Goal: Task Accomplishment & Management: Manage account settings

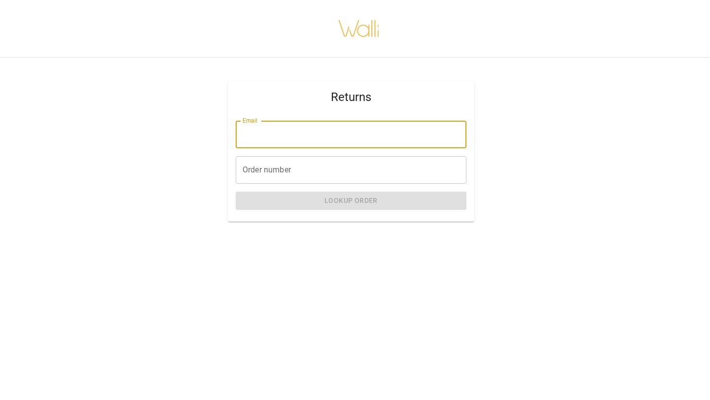
click at [358, 126] on input "Email" at bounding box center [351, 135] width 231 height 28
type input "**********"
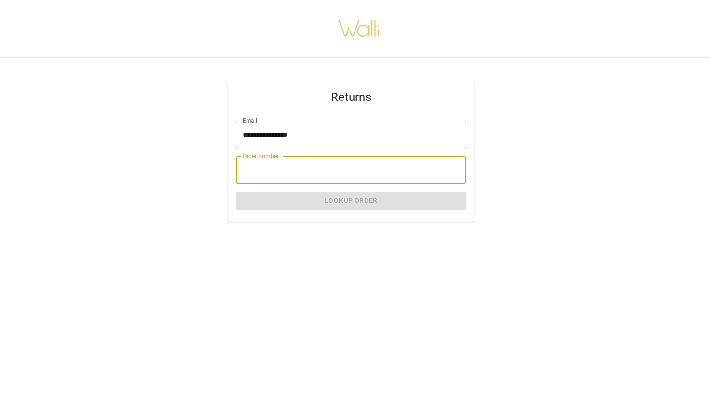
click at [380, 168] on input "Order number" at bounding box center [351, 170] width 231 height 28
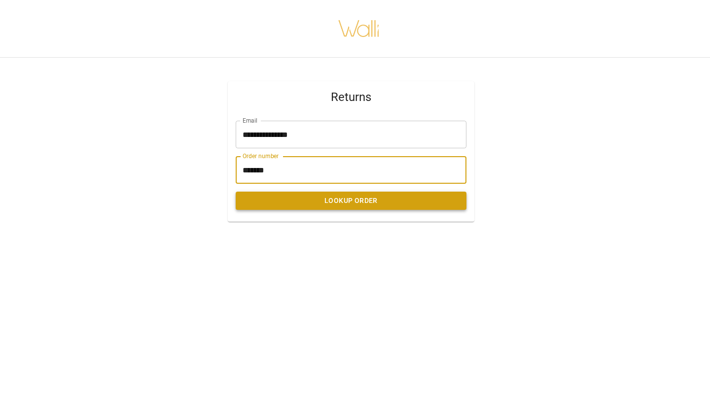
type input "*******"
click at [390, 202] on button "Lookup Order" at bounding box center [351, 201] width 231 height 18
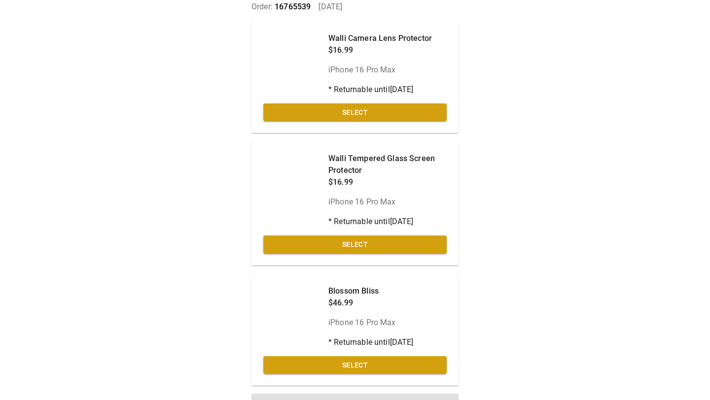
scroll to position [82, 0]
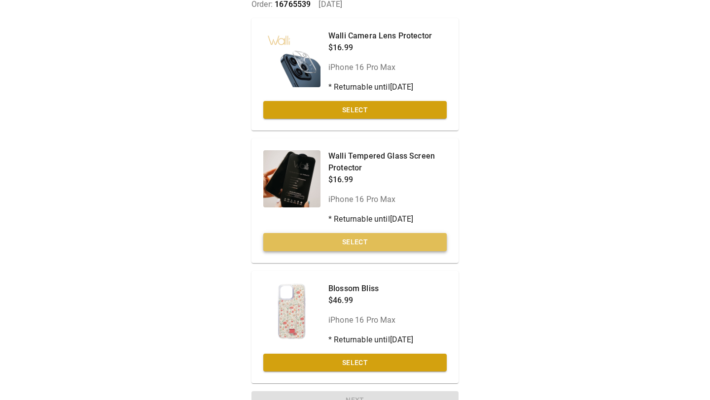
click at [359, 244] on button "Select" at bounding box center [354, 242] width 183 height 18
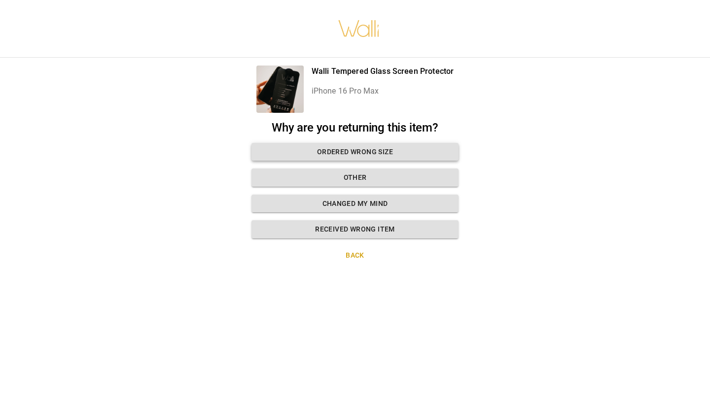
click at [366, 150] on button "Ordered wrong size" at bounding box center [354, 152] width 207 height 18
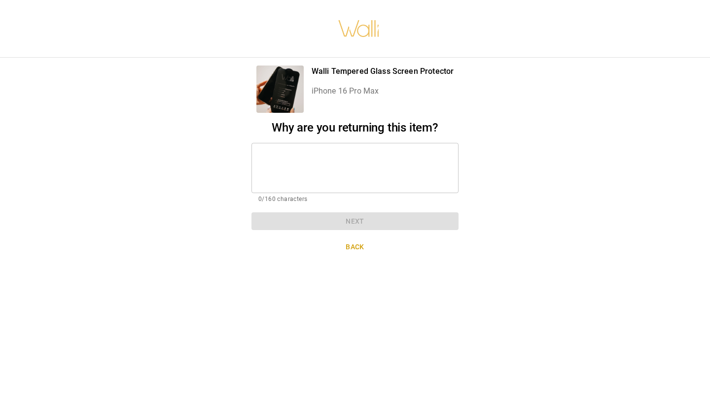
click at [361, 159] on textarea at bounding box center [354, 168] width 193 height 34
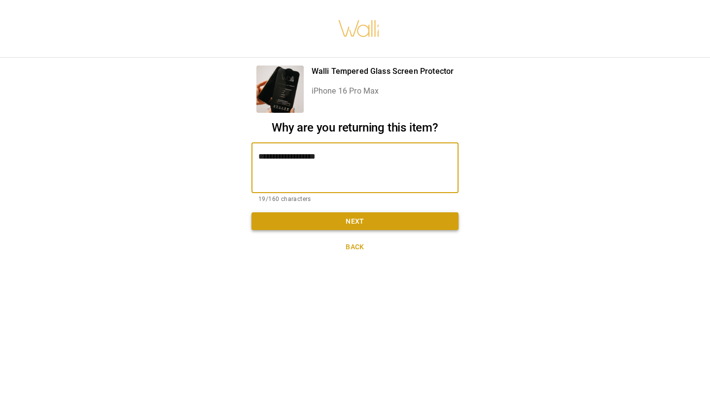
type textarea "**********"
click at [389, 216] on button "Next" at bounding box center [354, 221] width 207 height 18
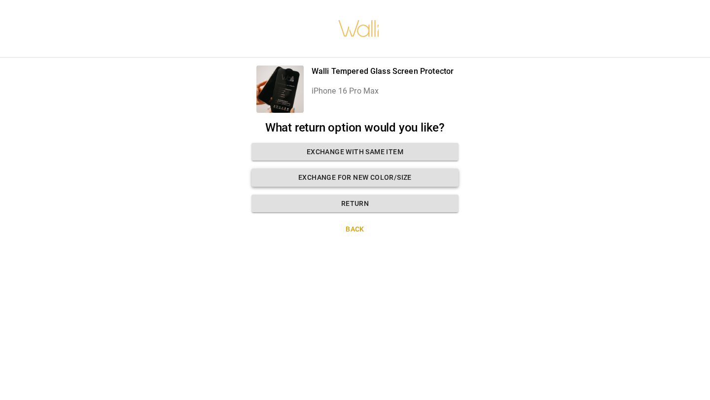
click at [374, 178] on button "Exchange for new color/size" at bounding box center [354, 178] width 207 height 18
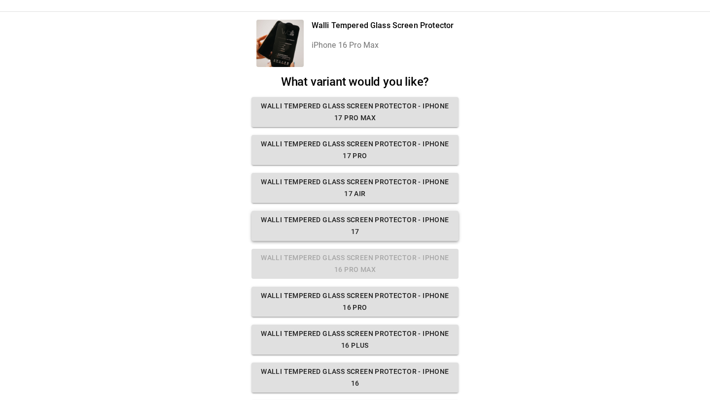
scroll to position [40, 0]
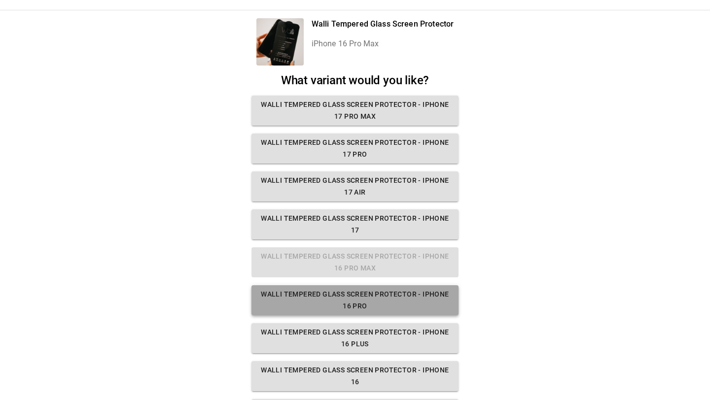
click at [351, 301] on button "Walli Tempered Glass Screen Protector - iPhone 16 Pro" at bounding box center [354, 300] width 207 height 30
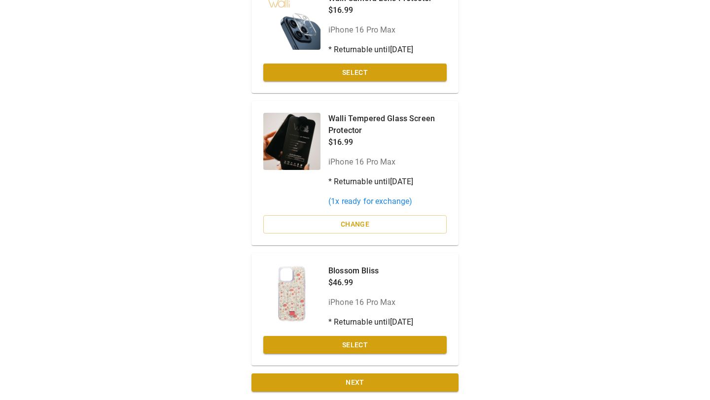
scroll to position [123, 0]
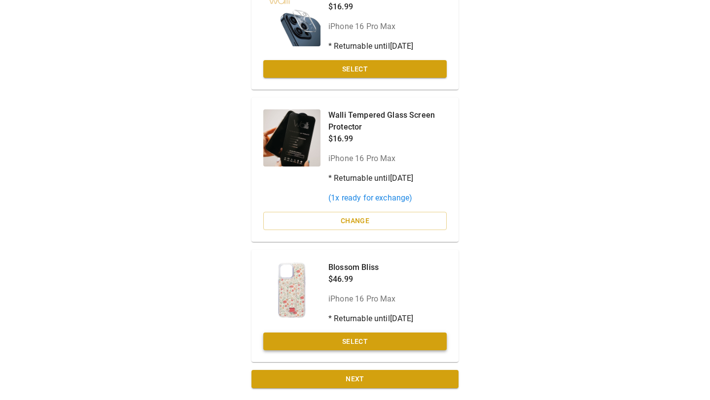
click at [349, 342] on button "Select" at bounding box center [354, 342] width 183 height 18
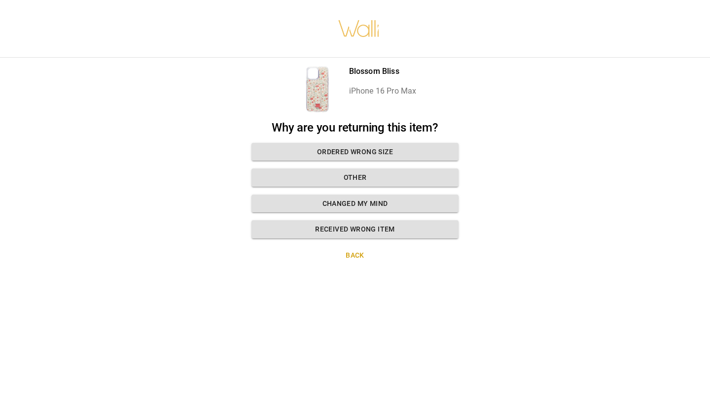
scroll to position [0, 0]
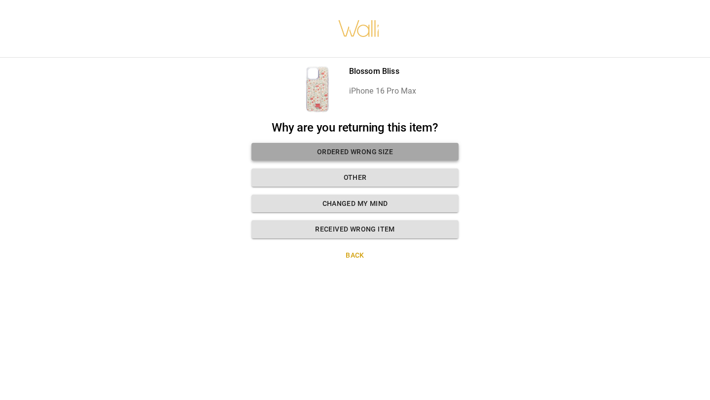
click at [374, 154] on button "Ordered wrong size" at bounding box center [354, 152] width 207 height 18
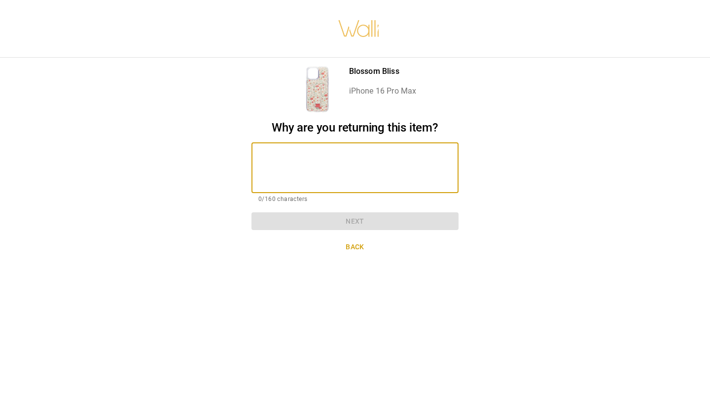
click at [374, 154] on textarea at bounding box center [354, 168] width 193 height 34
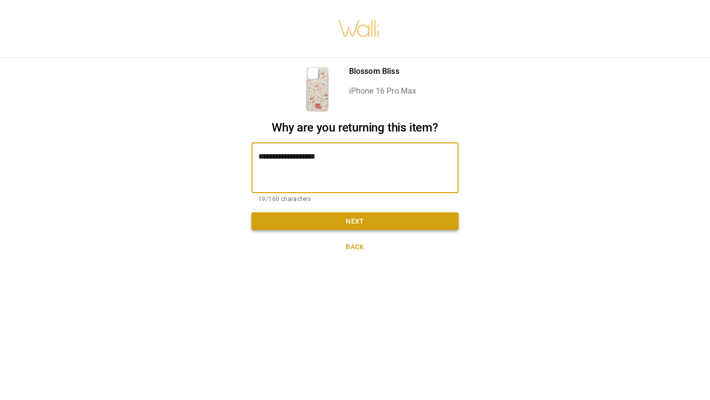
type textarea "**********"
click at [387, 217] on button "Next" at bounding box center [354, 221] width 207 height 18
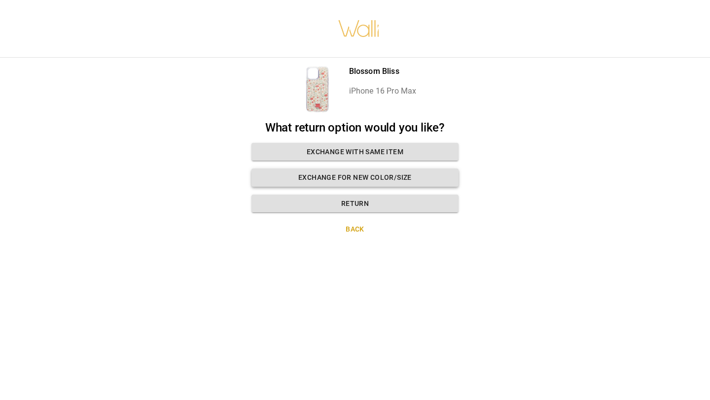
click at [385, 176] on button "Exchange for new color/size" at bounding box center [354, 178] width 207 height 18
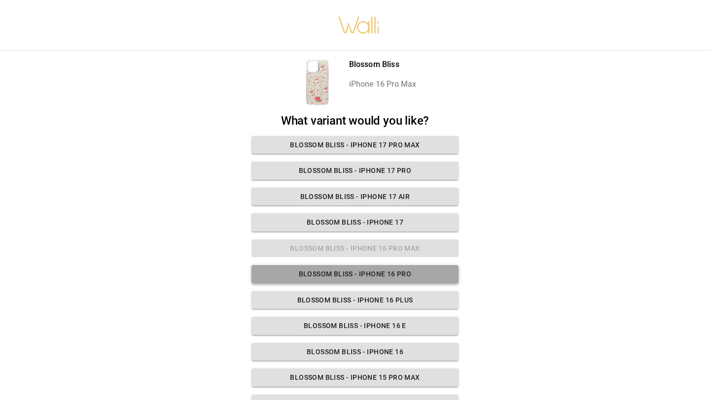
click at [360, 275] on button "Blossom Bliss - iPhone 16 Pro" at bounding box center [354, 274] width 207 height 18
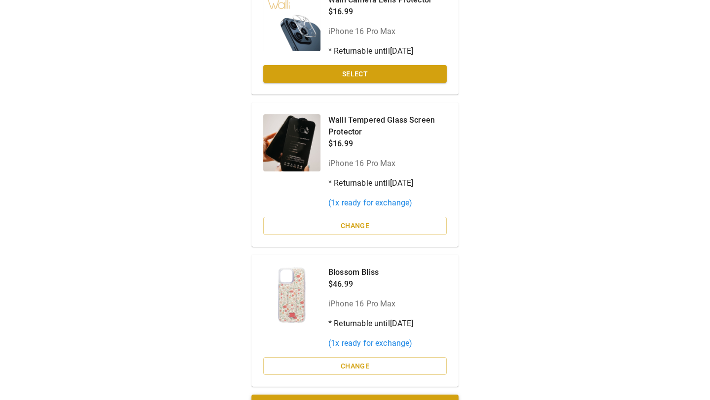
scroll to position [143, 0]
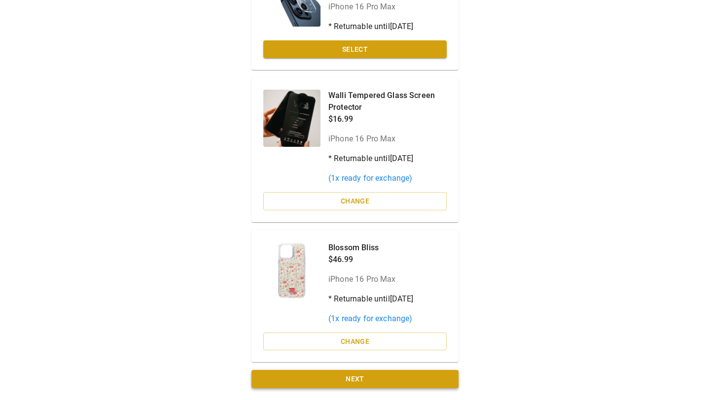
click at [353, 380] on button "Next" at bounding box center [354, 379] width 207 height 18
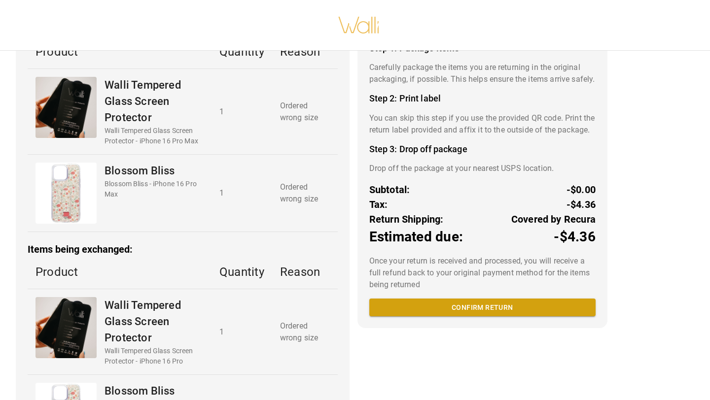
scroll to position [86, 0]
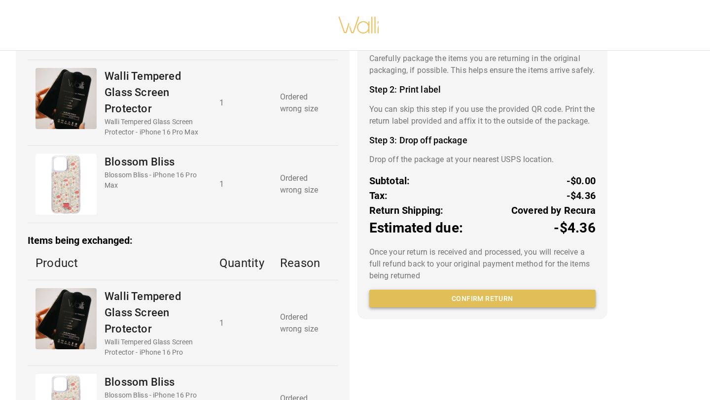
click at [473, 308] on button "Confirm return" at bounding box center [482, 299] width 226 height 18
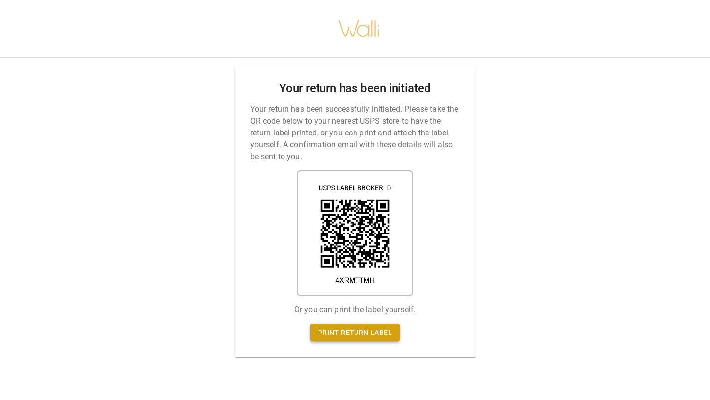
click at [334, 335] on link "Print return label" at bounding box center [355, 333] width 90 height 18
